Goal: Book appointment/travel/reservation

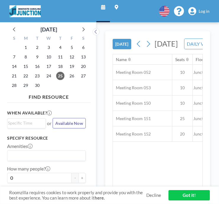
scroll to position [0, 615]
click at [83, 27] on icon at bounding box center [84, 29] width 2 height 4
click at [16, 27] on icon at bounding box center [15, 29] width 8 height 8
click at [68, 72] on span "26" at bounding box center [72, 76] width 8 height 8
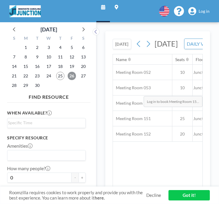
scroll to position [0, 405]
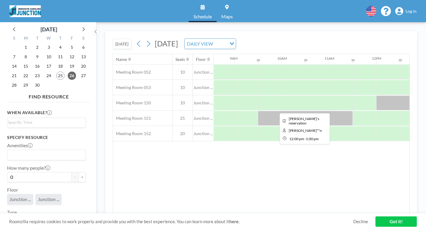
click at [219, 96] on div at bounding box center [399, 103] width 47 height 15
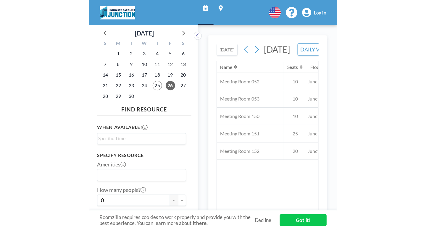
scroll to position [0, 451]
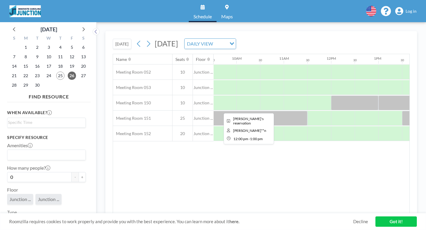
click at [219, 96] on div at bounding box center [354, 103] width 47 height 15
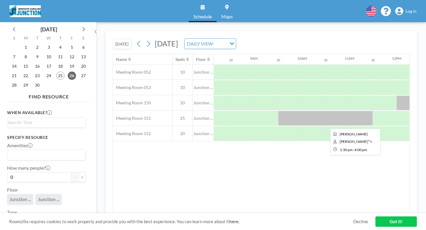
scroll to position [0, 376]
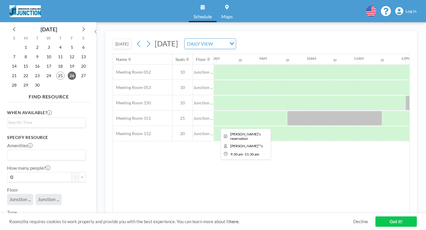
click at [219, 111] on div at bounding box center [334, 118] width 95 height 15
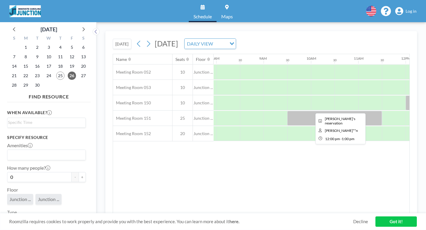
click at [219, 96] on div at bounding box center [429, 103] width 47 height 15
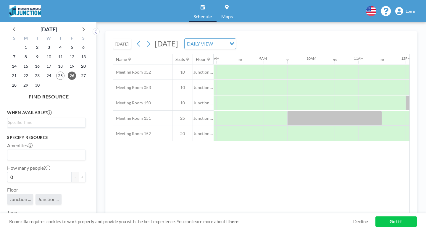
click at [219, 40] on input "Search for option" at bounding box center [220, 44] width 11 height 8
click at [219, 51] on li "WEEKLY VIEW" at bounding box center [224, 54] width 47 height 9
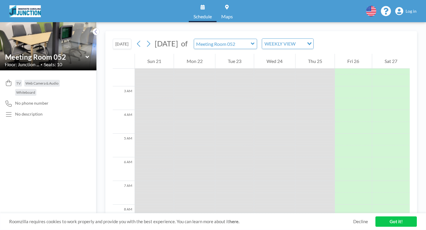
scroll to position [0, 0]
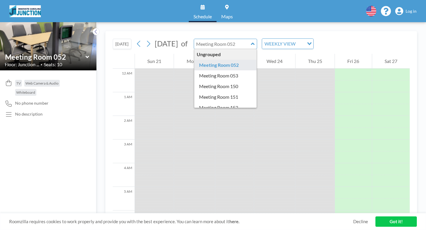
click at [218, 39] on input "text" at bounding box center [222, 44] width 57 height 10
type input "Meeting Room 052"
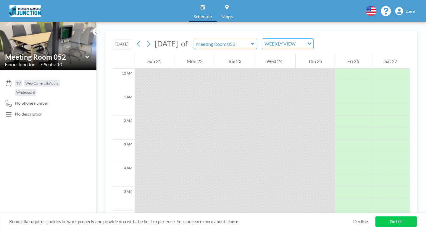
click at [147, 41] on icon at bounding box center [148, 44] width 3 height 6
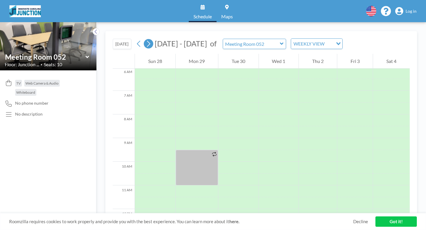
scroll to position [144, 0]
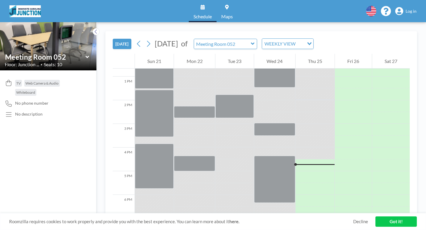
scroll to position [301, 0]
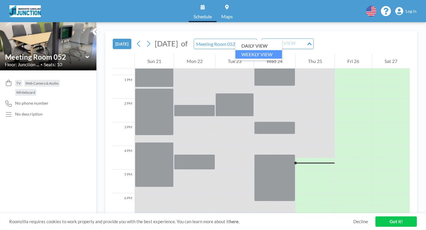
click at [262, 39] on div "WEEKLY VIEW" at bounding box center [284, 43] width 44 height 9
click at [250, 42] on li "DAILY VIEW" at bounding box center [259, 46] width 47 height 9
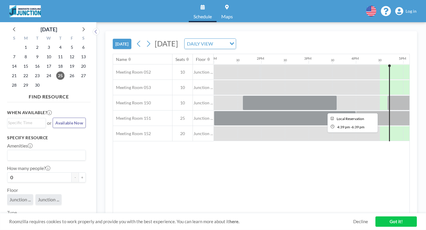
scroll to position [0, 615]
click at [387, 96] on div at bounding box center [434, 103] width 94 height 15
click at [146, 39] on icon at bounding box center [149, 43] width 6 height 9
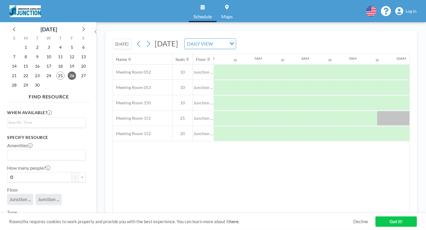
scroll to position [0, 288]
click at [375, 111] on div at bounding box center [422, 118] width 95 height 15
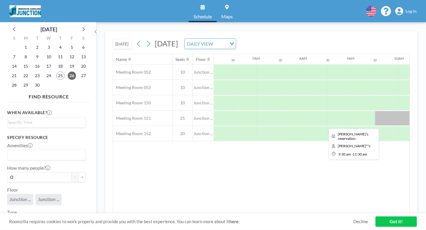
click at [375, 111] on div at bounding box center [422, 118] width 95 height 15
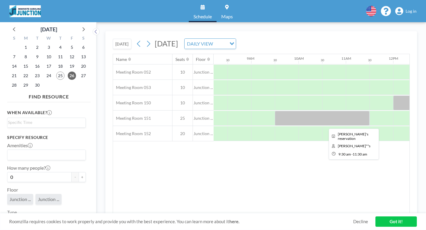
scroll to position [0, 396]
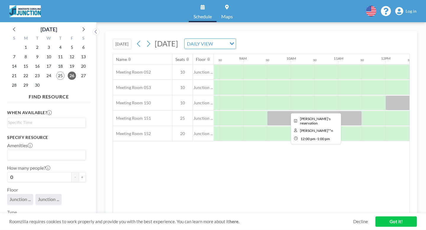
click at [386, 96] on div at bounding box center [409, 103] width 47 height 15
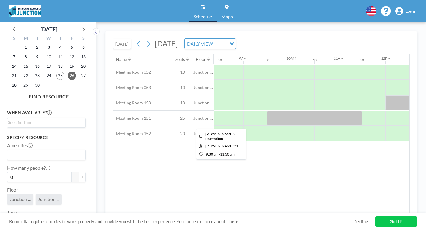
click at [267, 111] on div at bounding box center [314, 118] width 95 height 15
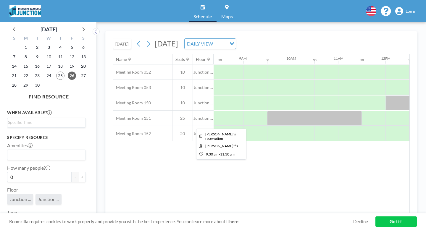
click at [267, 111] on div at bounding box center [314, 118] width 95 height 15
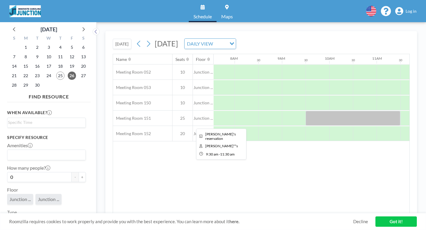
scroll to position [0, 354]
click at [309, 111] on div at bounding box center [356, 118] width 95 height 15
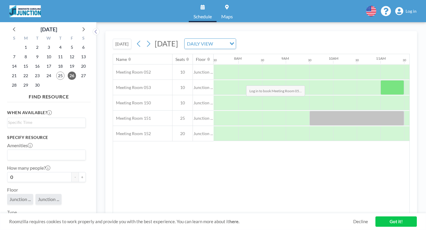
click at [380, 80] on div at bounding box center [392, 87] width 24 height 15
click at [404, 80] on div at bounding box center [416, 87] width 24 height 15
click at [403, 11] on icon at bounding box center [399, 11] width 8 height 8
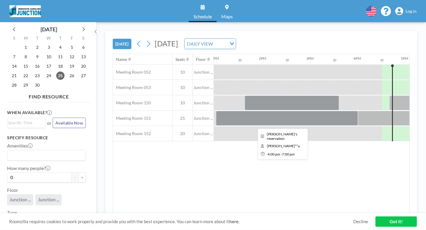
scroll to position [0, 615]
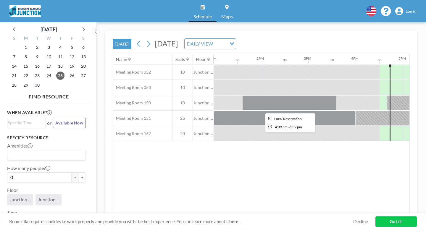
click at [387, 96] on div at bounding box center [434, 103] width 94 height 15
click at [390, 97] on div at bounding box center [390, 102] width 1 height 77
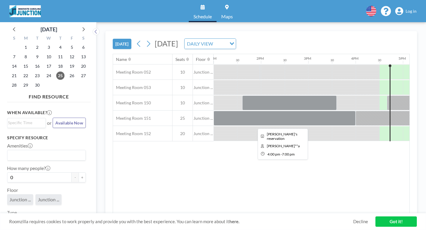
click at [356, 111] on div at bounding box center [427, 118] width 142 height 15
click at [137, 41] on icon at bounding box center [138, 44] width 3 height 6
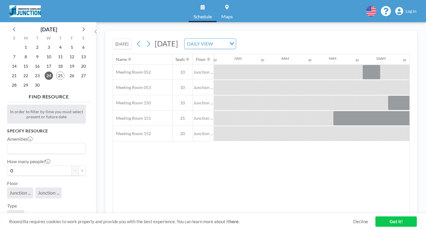
scroll to position [0, 308]
click at [134, 39] on button at bounding box center [138, 43] width 9 height 9
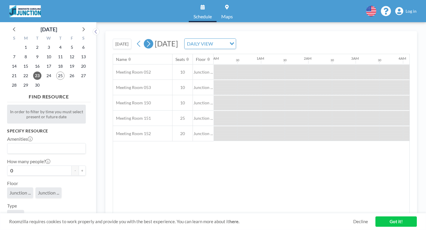
click at [146, 39] on icon at bounding box center [149, 43] width 6 height 9
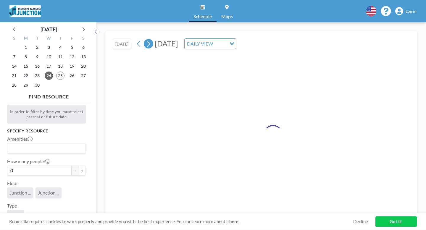
click at [146, 39] on icon at bounding box center [149, 43] width 6 height 9
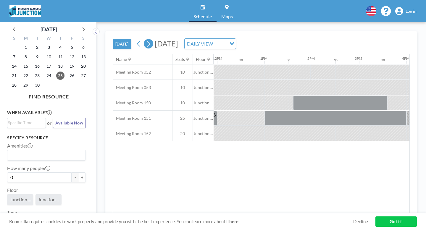
click at [146, 39] on icon at bounding box center [149, 43] width 6 height 9
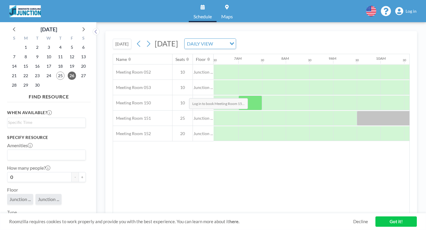
scroll to position [0, 308]
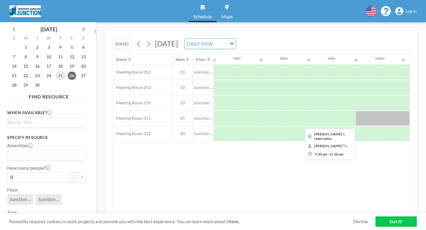
click at [356, 111] on div at bounding box center [403, 118] width 95 height 15
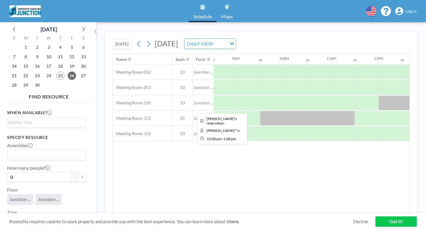
scroll to position [0, 402]
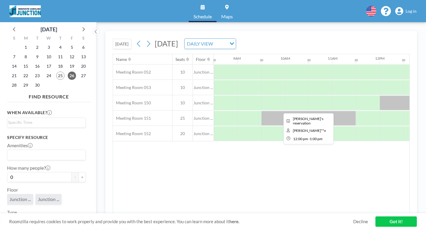
click at [380, 96] on div at bounding box center [403, 103] width 47 height 15
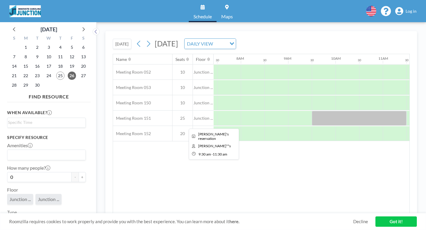
scroll to position [0, 344]
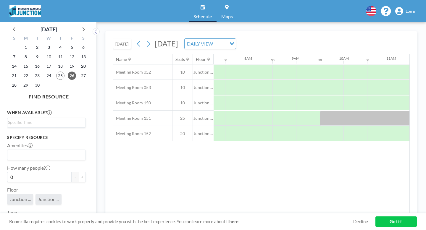
click at [385, 222] on link "Got it!" at bounding box center [395, 222] width 41 height 10
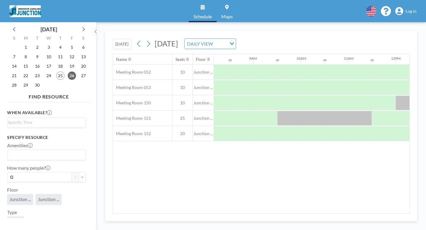
scroll to position [0, 387]
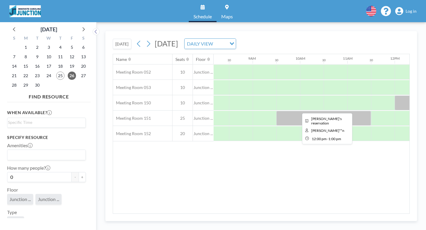
click at [395, 96] on div at bounding box center [418, 103] width 47 height 15
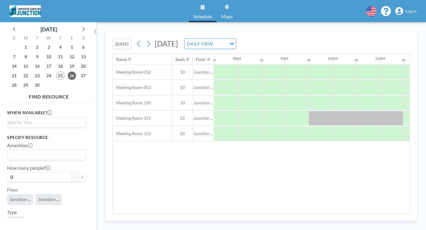
scroll to position [0, 365]
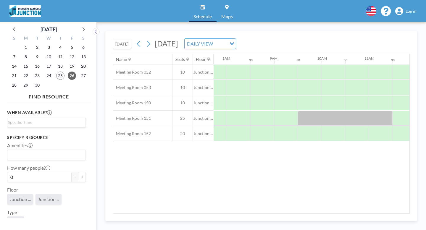
click at [411, 7] on link "Log in" at bounding box center [405, 11] width 21 height 8
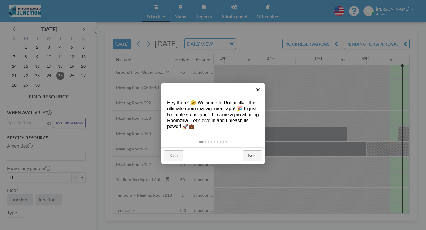
click at [260, 92] on link "×" at bounding box center [257, 89] width 13 height 13
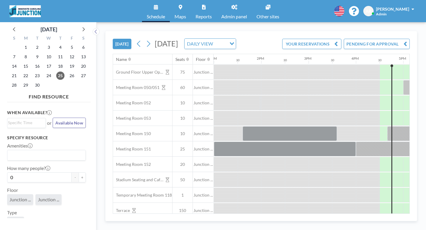
scroll to position [0, 615]
click at [134, 38] on div "Thursday, September 25, 2025 DAILY VIEW Loading..." at bounding box center [185, 43] width 102 height 11
click at [146, 39] on icon at bounding box center [149, 43] width 6 height 9
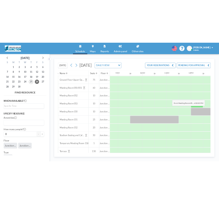
scroll to position [0, 419]
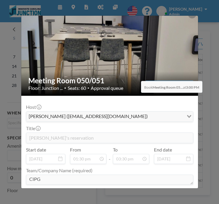
scroll to position [0, 0]
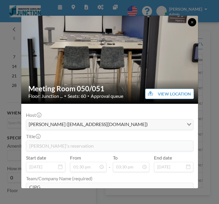
click at [191, 21] on icon at bounding box center [193, 22] width 4 height 4
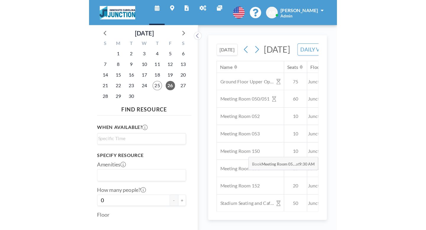
scroll to position [0, 540]
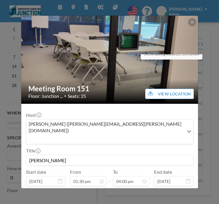
click at [191, 21] on icon at bounding box center [193, 22] width 4 height 4
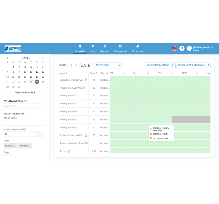
scroll to position [0, 330]
